Goal: Task Accomplishment & Management: Manage account settings

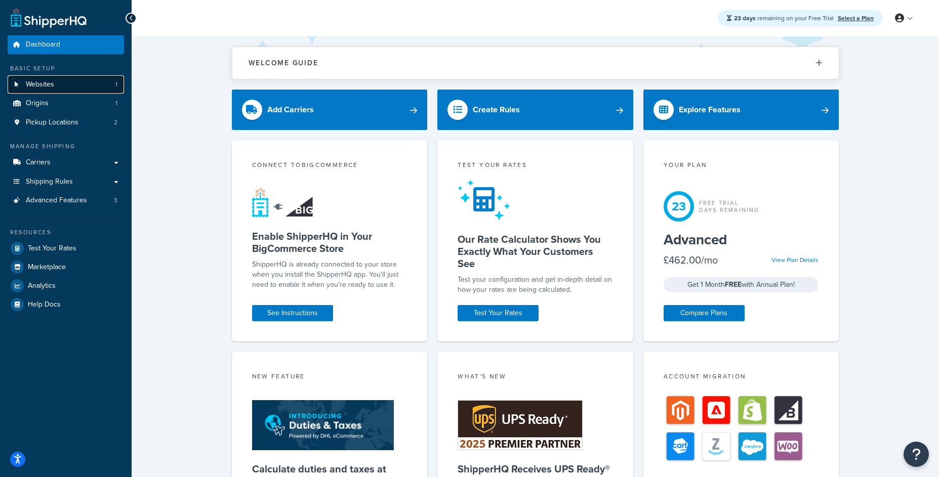
click at [101, 80] on link "Websites 1" at bounding box center [66, 84] width 116 height 19
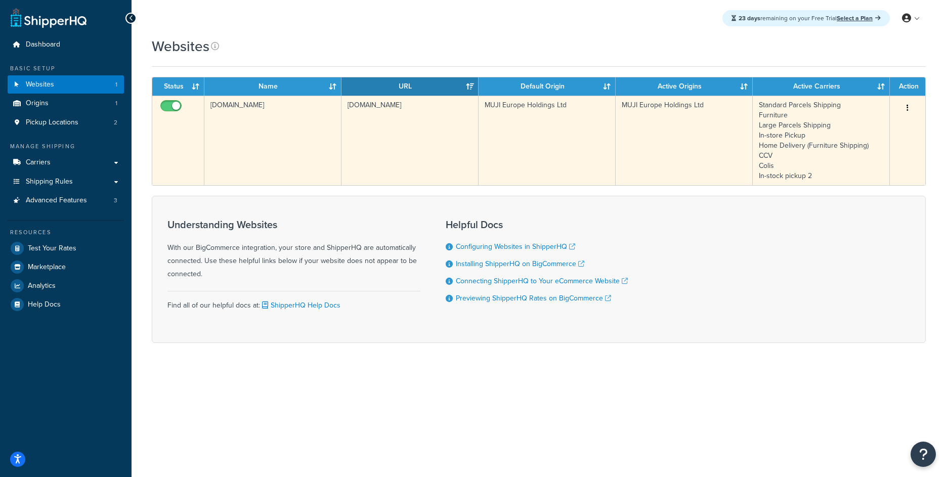
click at [421, 133] on td "[DOMAIN_NAME]" at bounding box center [410, 141] width 137 height 90
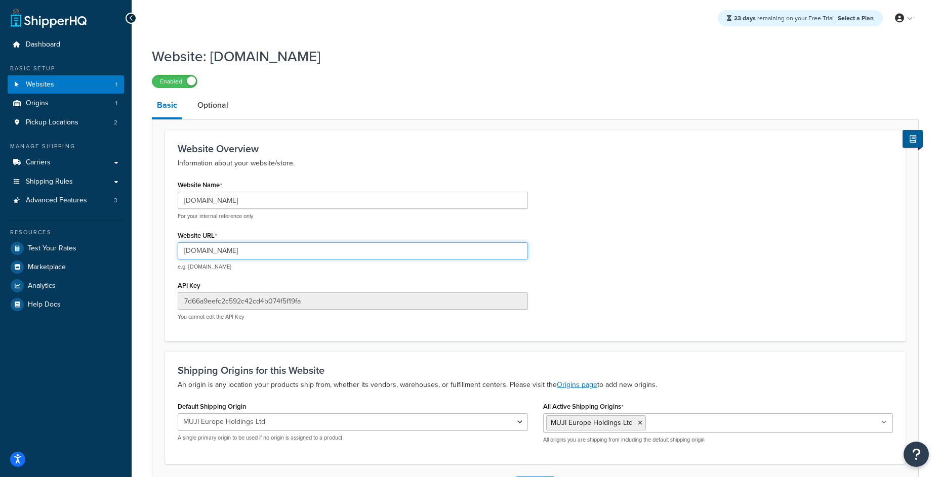
click at [320, 252] on input "[DOMAIN_NAME]" at bounding box center [353, 250] width 350 height 17
click at [319, 251] on input "[DOMAIN_NAME]" at bounding box center [353, 250] width 350 height 17
